Goal: Transaction & Acquisition: Subscribe to service/newsletter

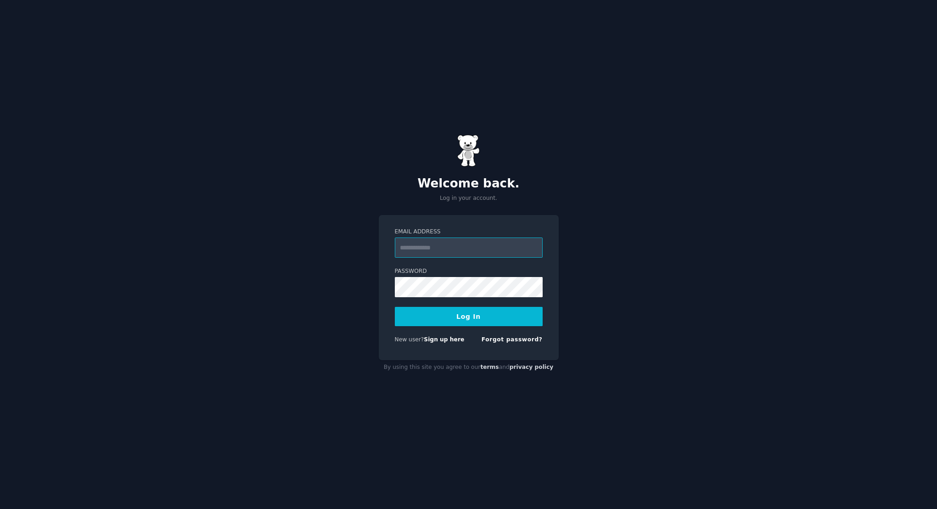
click at [471, 252] on input "Email Address" at bounding box center [469, 247] width 148 height 20
type input "**********"
click at [395, 307] on button "Log In" at bounding box center [469, 316] width 148 height 19
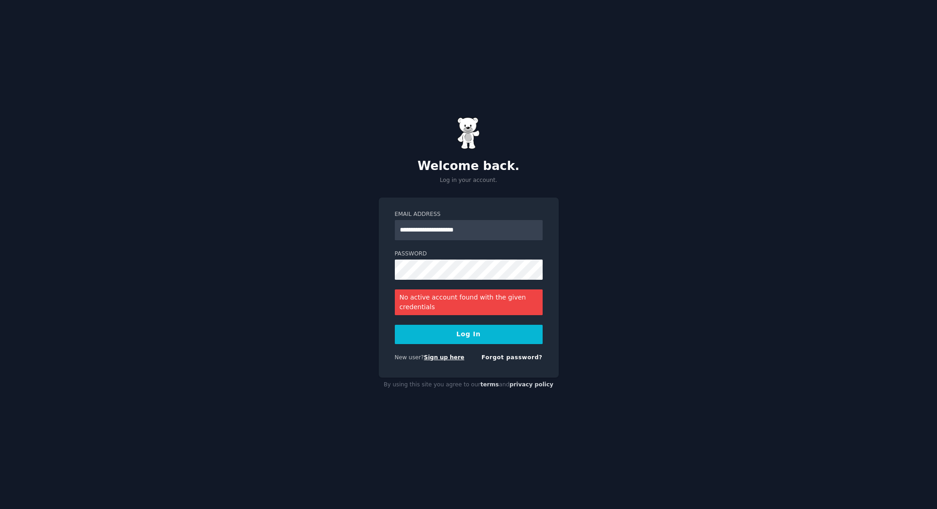
click at [431, 359] on link "Sign up here" at bounding box center [444, 357] width 40 height 6
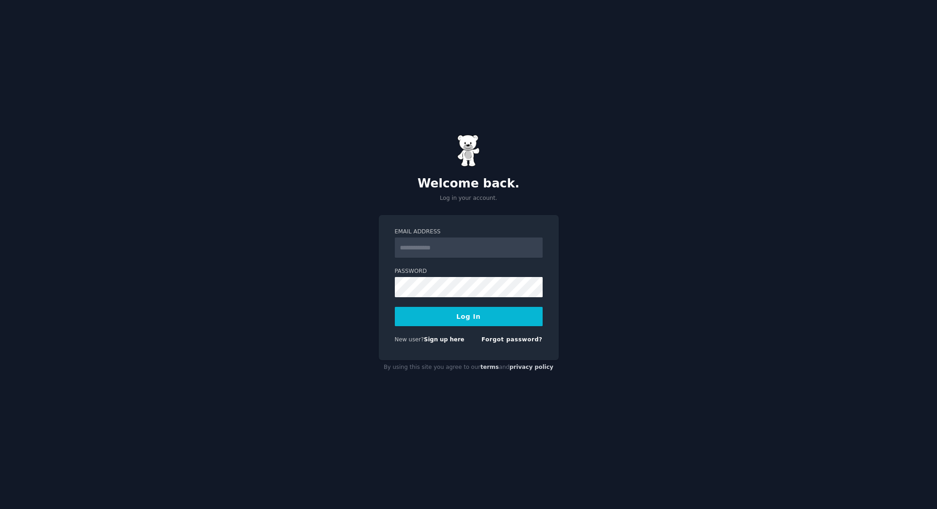
click at [454, 246] on input "Email Address" at bounding box center [469, 247] width 148 height 20
type input "**********"
click at [395, 307] on button "Log In" at bounding box center [469, 316] width 148 height 19
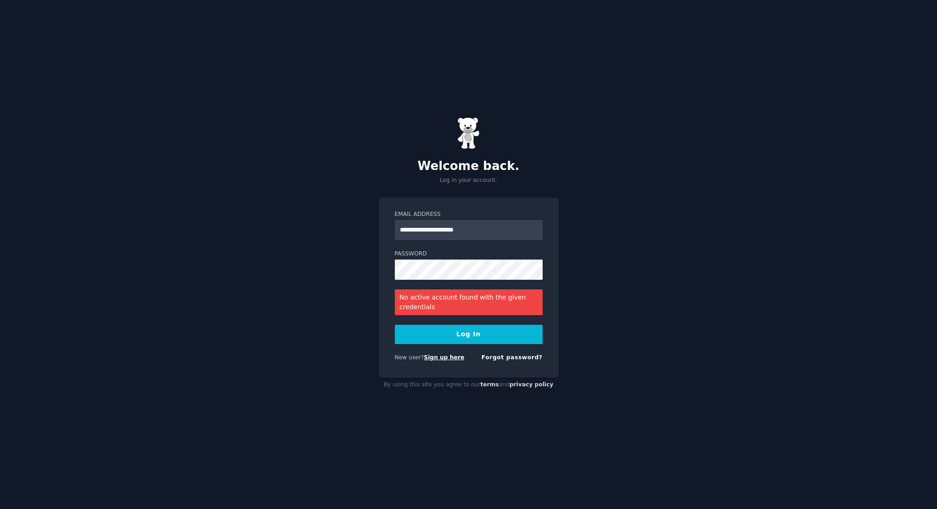
click at [452, 360] on link "Sign up here" at bounding box center [444, 357] width 40 height 6
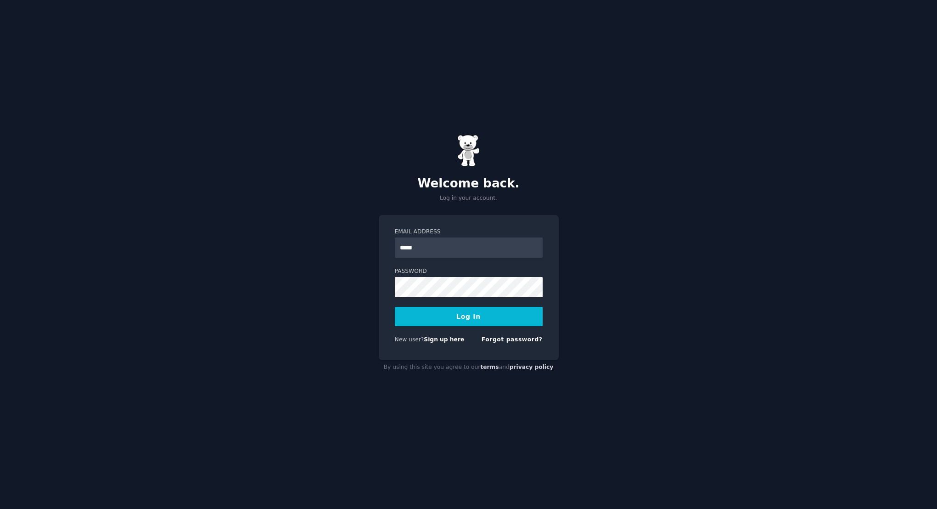
type input "**********"
click at [842, 324] on div "**********" at bounding box center [468, 254] width 937 height 509
click at [497, 335] on form "**********" at bounding box center [469, 287] width 148 height 119
click at [505, 342] on link "Forgot password?" at bounding box center [512, 339] width 61 height 6
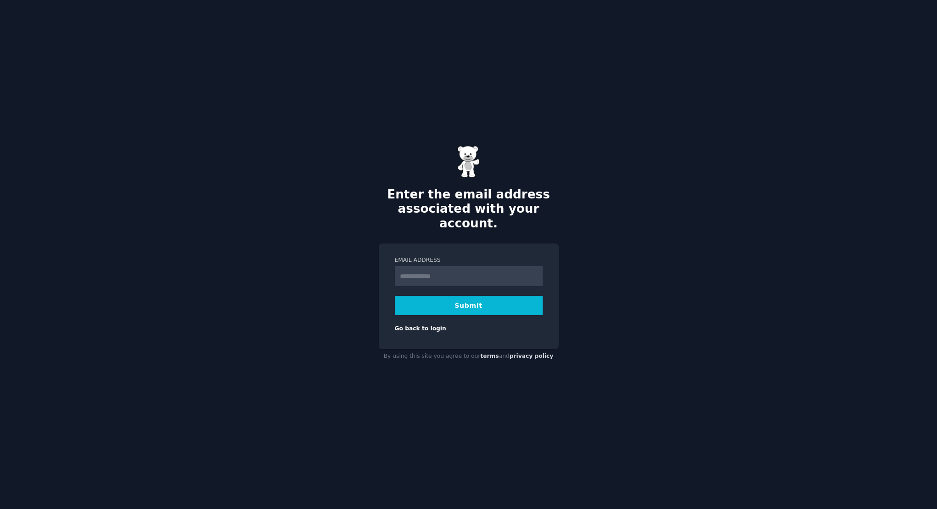
click at [463, 269] on input "Email Address" at bounding box center [469, 276] width 148 height 20
type input "**********"
click at [450, 298] on button "Submit" at bounding box center [469, 305] width 148 height 19
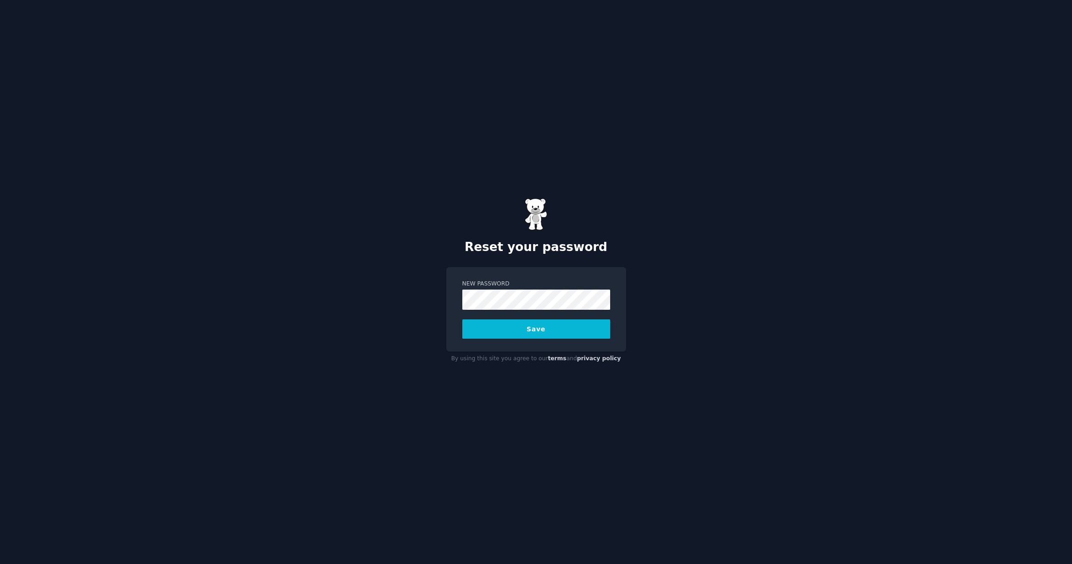
click at [462, 320] on button "Save" at bounding box center [536, 329] width 148 height 19
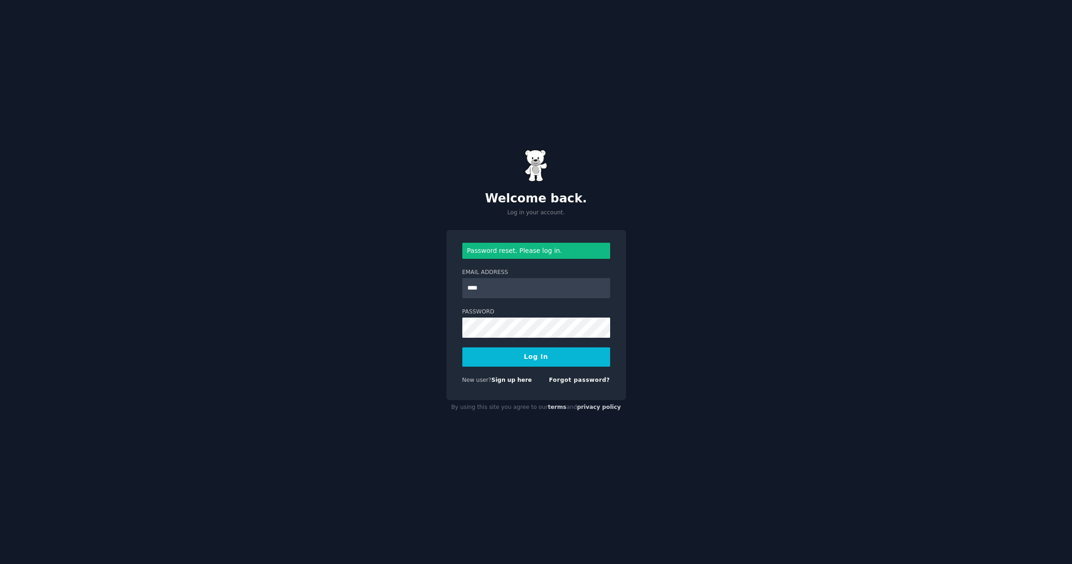
type input "**********"
click at [462, 348] on button "Log In" at bounding box center [536, 357] width 148 height 19
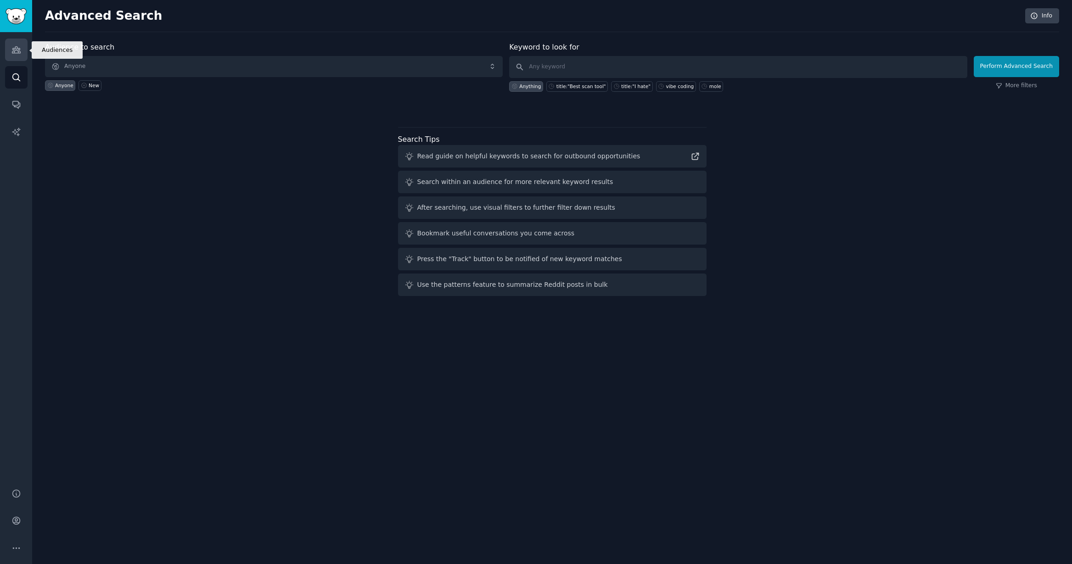
click at [24, 52] on link "Audiences" at bounding box center [16, 50] width 22 height 22
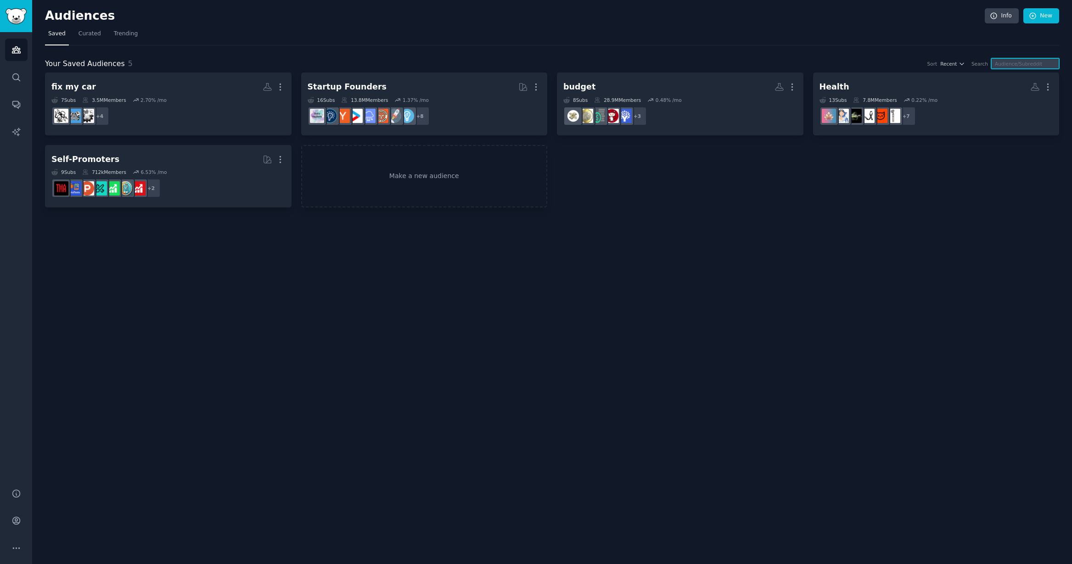
click at [991, 60] on input "text" at bounding box center [1025, 63] width 68 height 11
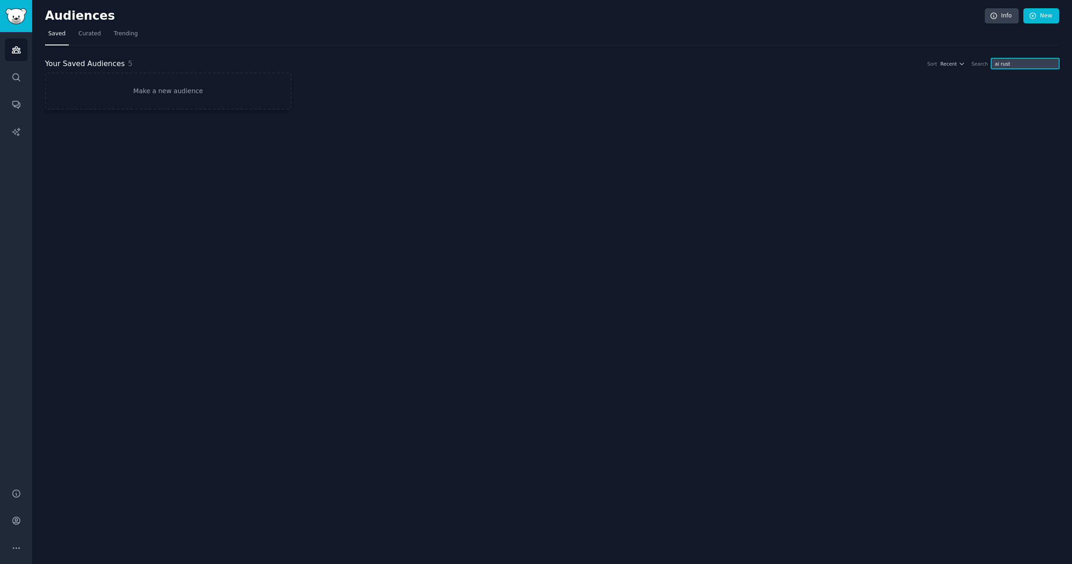
type input "ai rust"
click at [22, 84] on link "Search" at bounding box center [16, 77] width 22 height 22
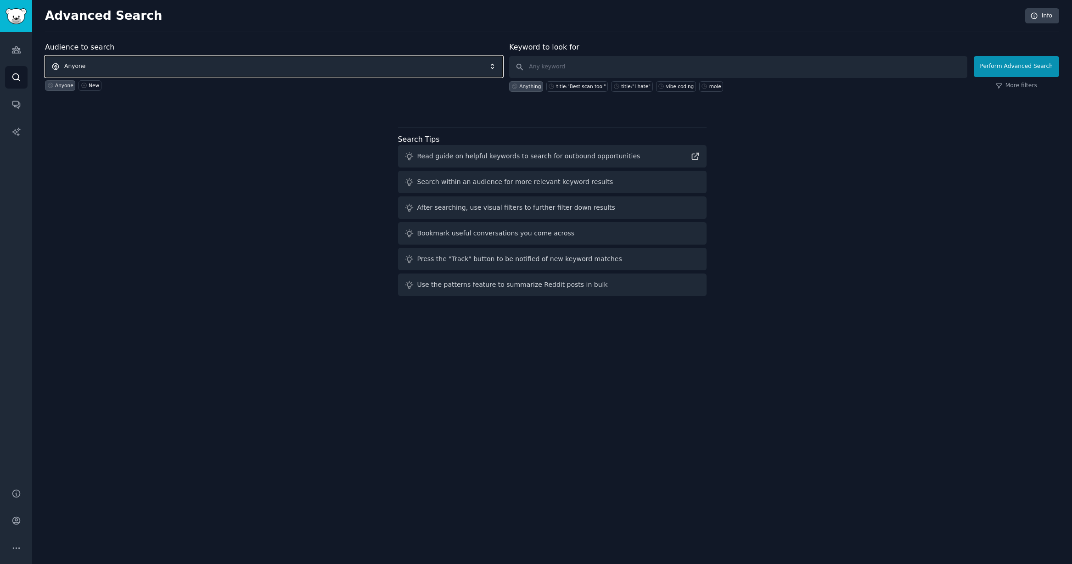
click at [315, 67] on span "Anyone" at bounding box center [274, 66] width 458 height 21
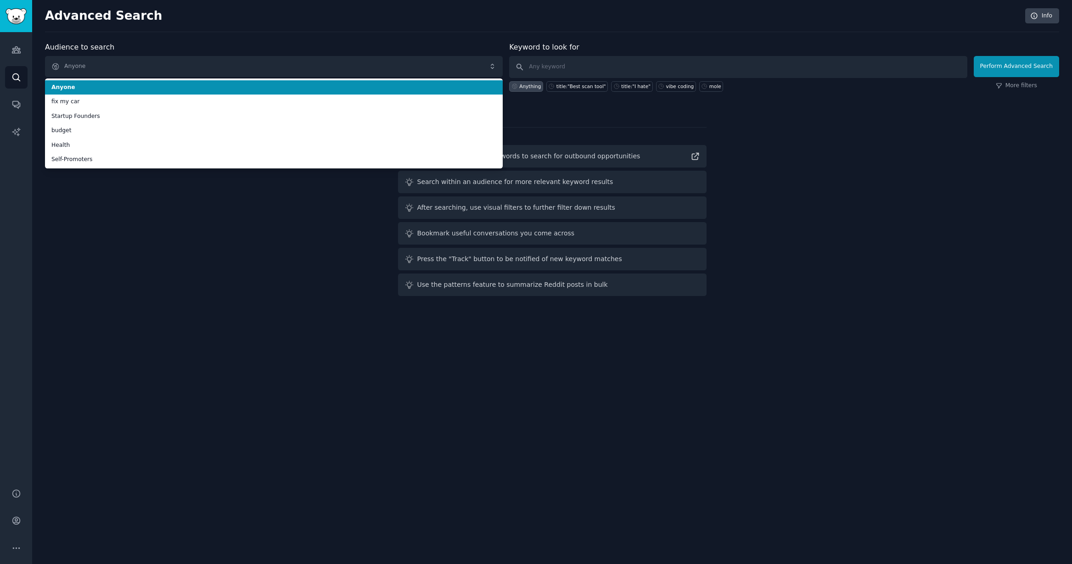
click at [401, 87] on span "Anyone" at bounding box center [273, 88] width 445 height 8
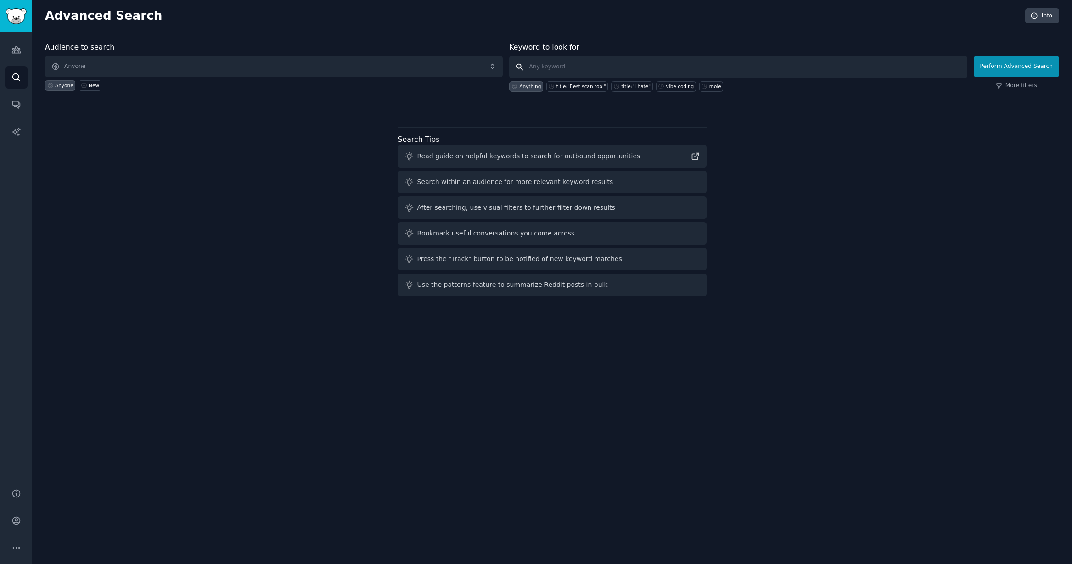
click at [589, 69] on input "text" at bounding box center [738, 67] width 458 height 22
type input "ai agent android"
click button "Perform Advanced Search" at bounding box center [1016, 66] width 85 height 21
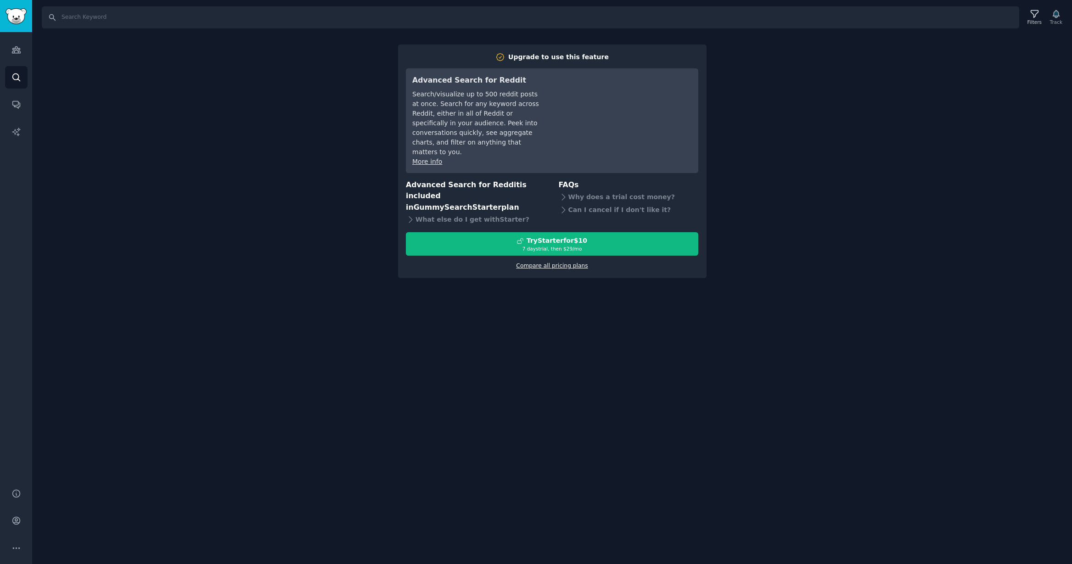
click at [554, 263] on link "Compare all pricing plans" at bounding box center [552, 266] width 72 height 6
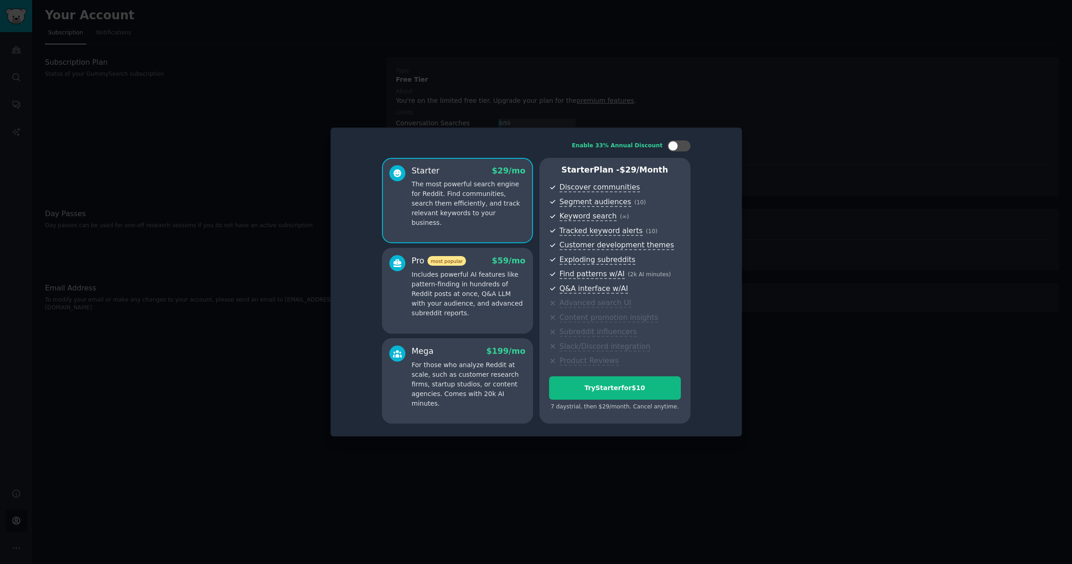
click at [442, 287] on p "Includes powerful AI features like pattern-finding in hundreds of Reddit posts …" at bounding box center [469, 294] width 114 height 48
click at [459, 209] on p "The most powerful search engine for Reddit. Find communities, search them effic…" at bounding box center [469, 204] width 114 height 48
click at [455, 295] on p "Includes powerful AI features like pattern-finding in hundreds of Reddit posts …" at bounding box center [469, 294] width 114 height 48
click at [459, 213] on p "The most powerful search engine for Reddit. Find communities, search them effic…" at bounding box center [469, 204] width 114 height 48
click at [464, 286] on p "Includes powerful AI features like pattern-finding in hundreds of Reddit posts …" at bounding box center [469, 294] width 114 height 48
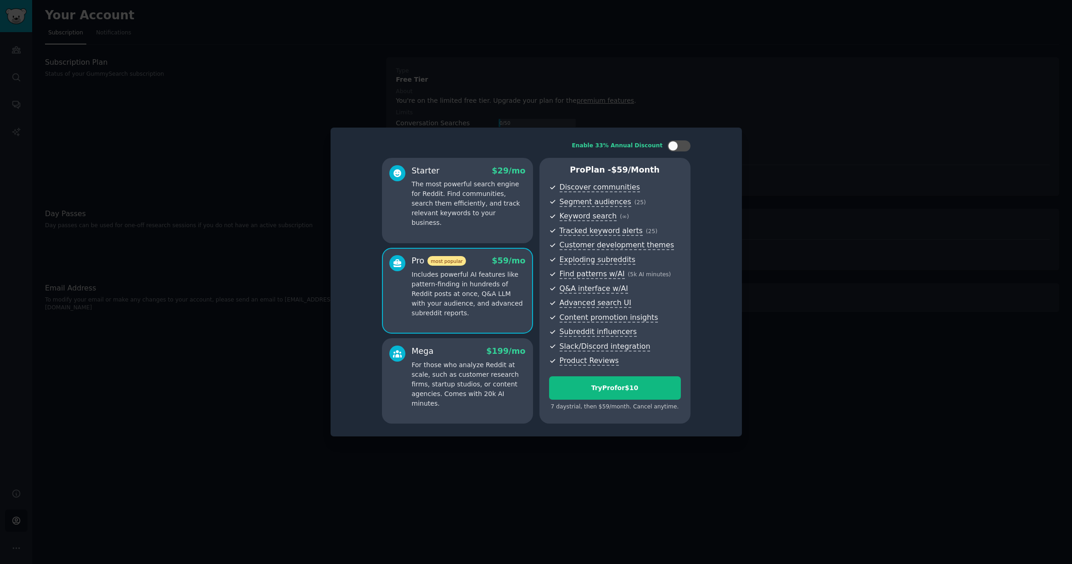
click at [481, 188] on p "The most powerful search engine for Reddit. Find communities, search them effic…" at bounding box center [469, 204] width 114 height 48
click at [470, 296] on p "Includes powerful AI features like pattern-finding in hundreds of Reddit posts …" at bounding box center [469, 294] width 114 height 48
click at [608, 394] on button "Try Pro for $10" at bounding box center [615, 387] width 132 height 23
